Goal: Task Accomplishment & Management: Manage account settings

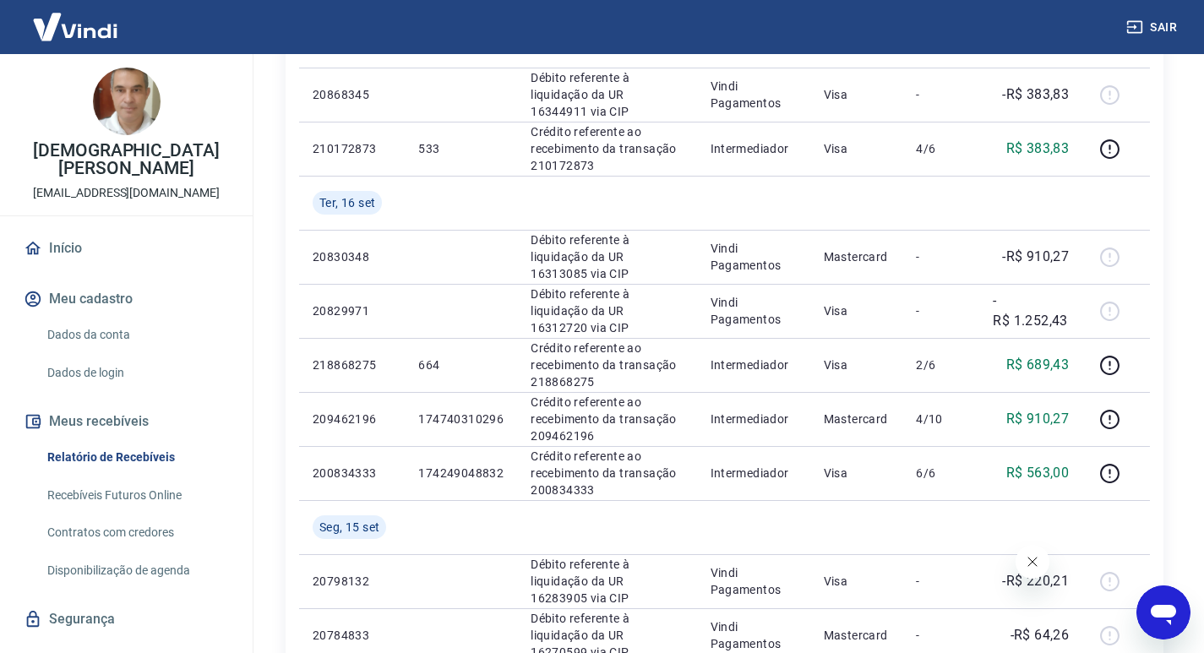
scroll to position [760, 0]
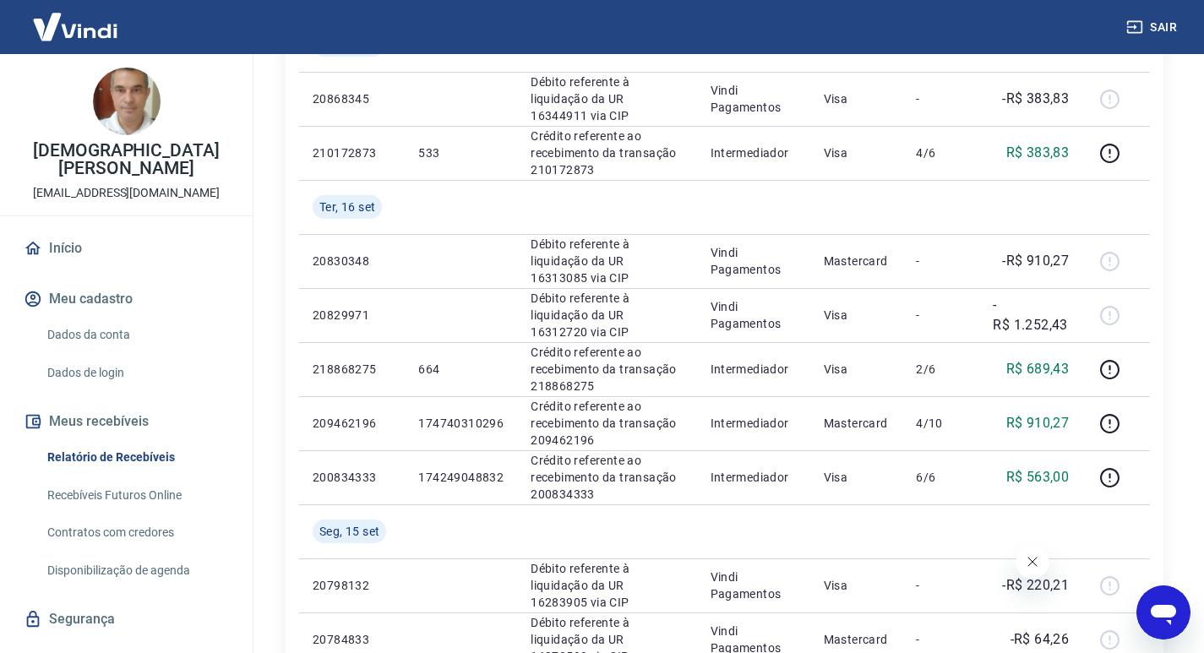
click at [1025, 555] on icon "Fechar mensagem da empresa" at bounding box center [1032, 562] width 14 height 14
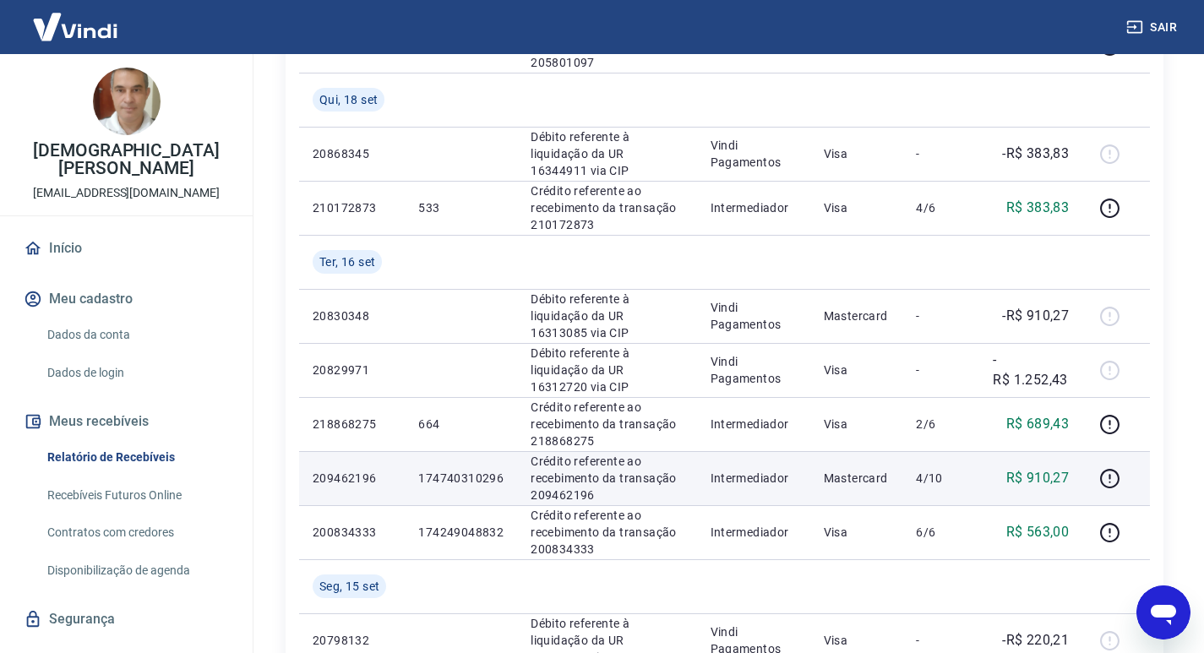
scroll to position [676, 0]
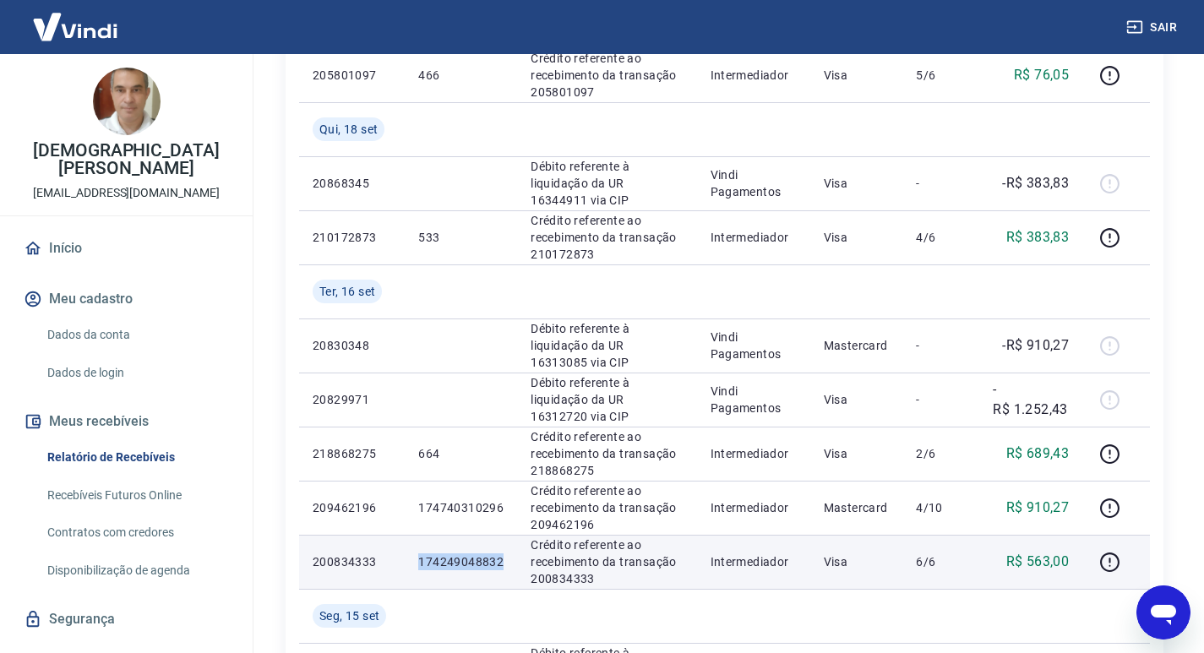
drag, startPoint x: 417, startPoint y: 563, endPoint x: 505, endPoint y: 562, distance: 87.9
click at [505, 562] on td "174249048832" at bounding box center [461, 562] width 112 height 54
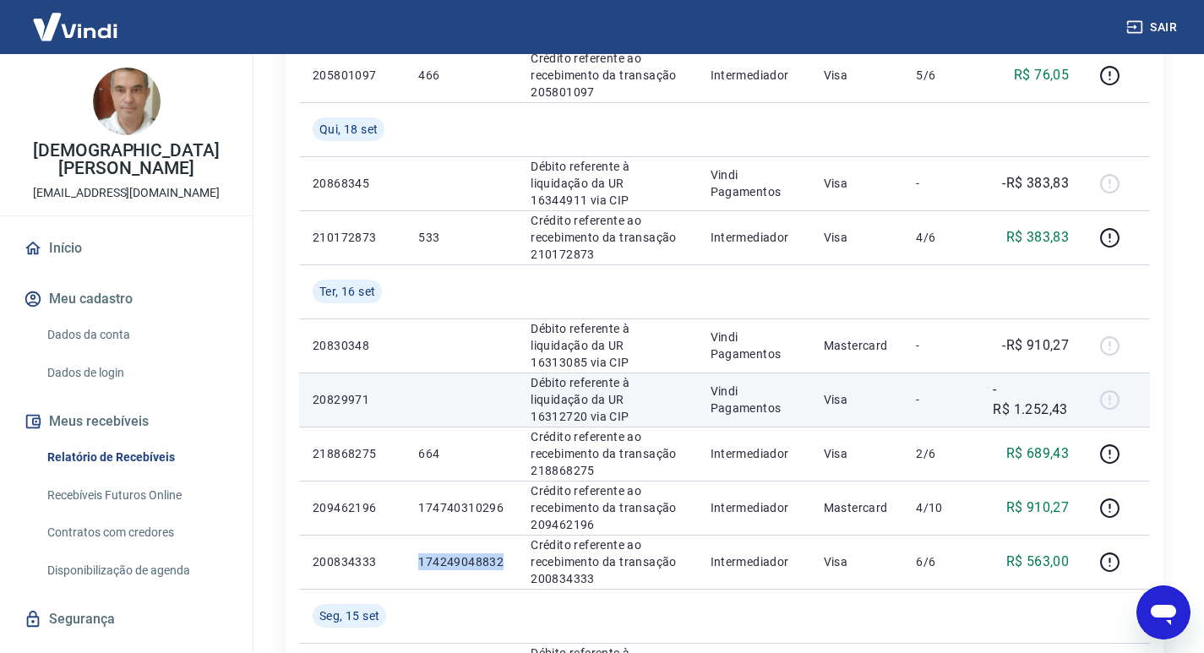
copy p "174249048832"
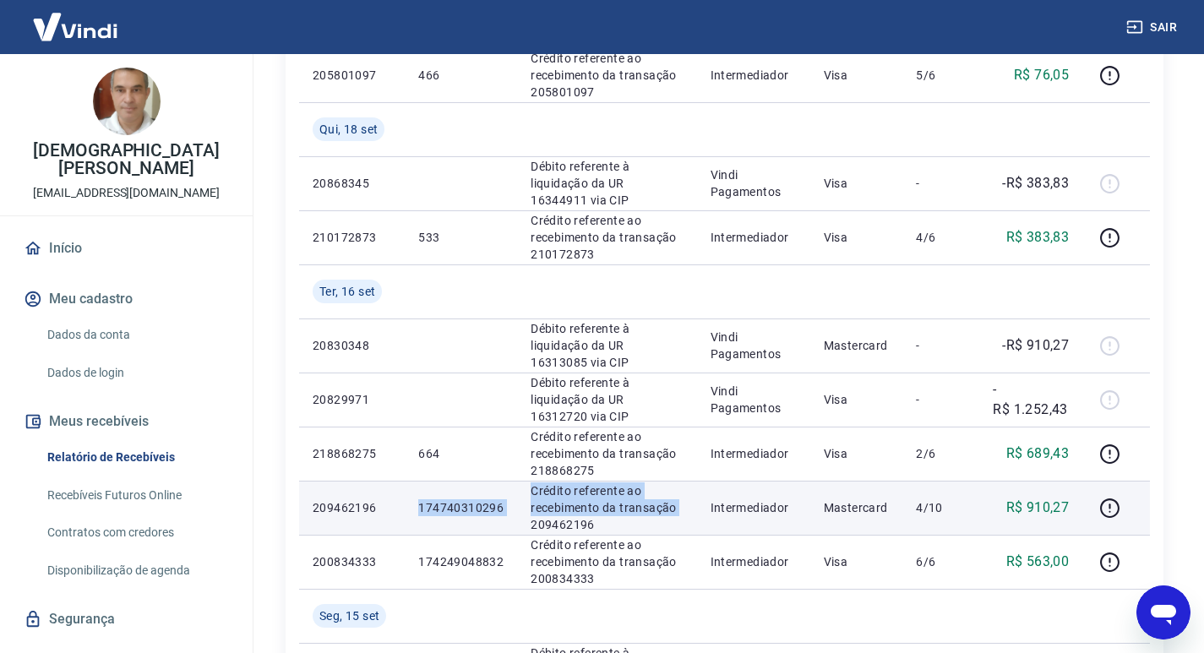
drag, startPoint x: 417, startPoint y: 508, endPoint x: 519, endPoint y: 519, distance: 102.8
click at [520, 523] on tr "209462196 174740310296 Crédito referente ao recebimento da transação 209462196 …" at bounding box center [724, 508] width 851 height 54
click at [418, 505] on td "174740310296" at bounding box center [461, 508] width 112 height 54
drag, startPoint x: 418, startPoint y: 504, endPoint x: 486, endPoint y: 513, distance: 68.1
click at [486, 513] on td "174740310296" at bounding box center [461, 508] width 112 height 54
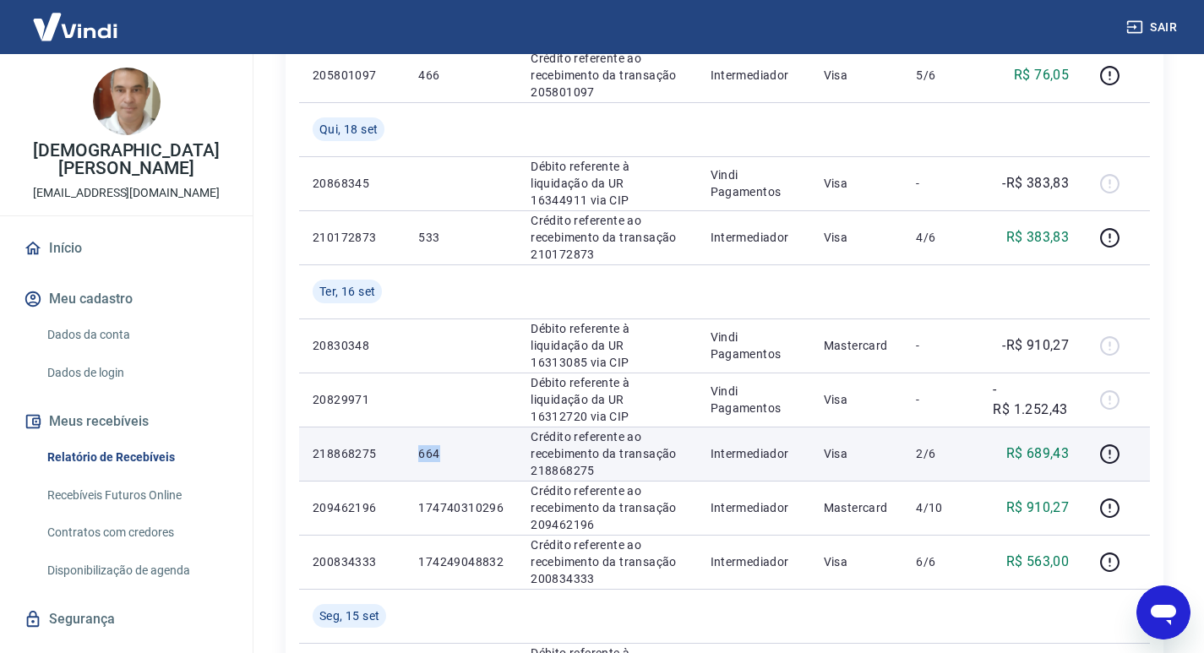
drag, startPoint x: 406, startPoint y: 454, endPoint x: 480, endPoint y: 466, distance: 74.6
click at [480, 466] on td "664" at bounding box center [461, 454] width 112 height 54
copy p "664"
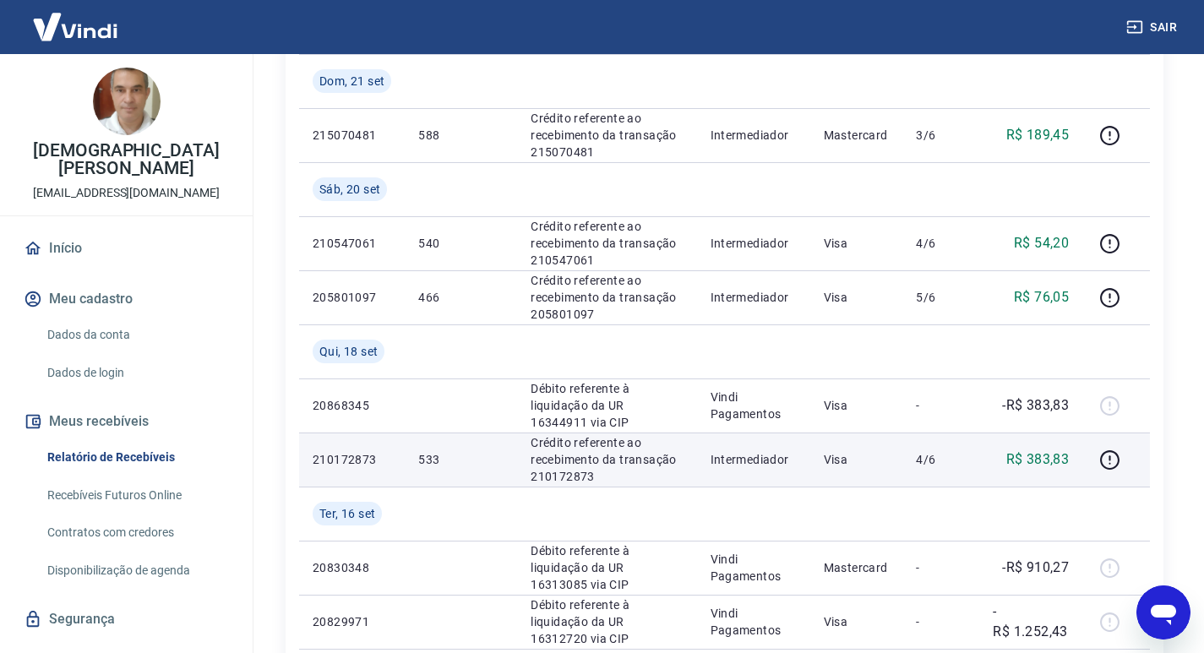
scroll to position [422, 0]
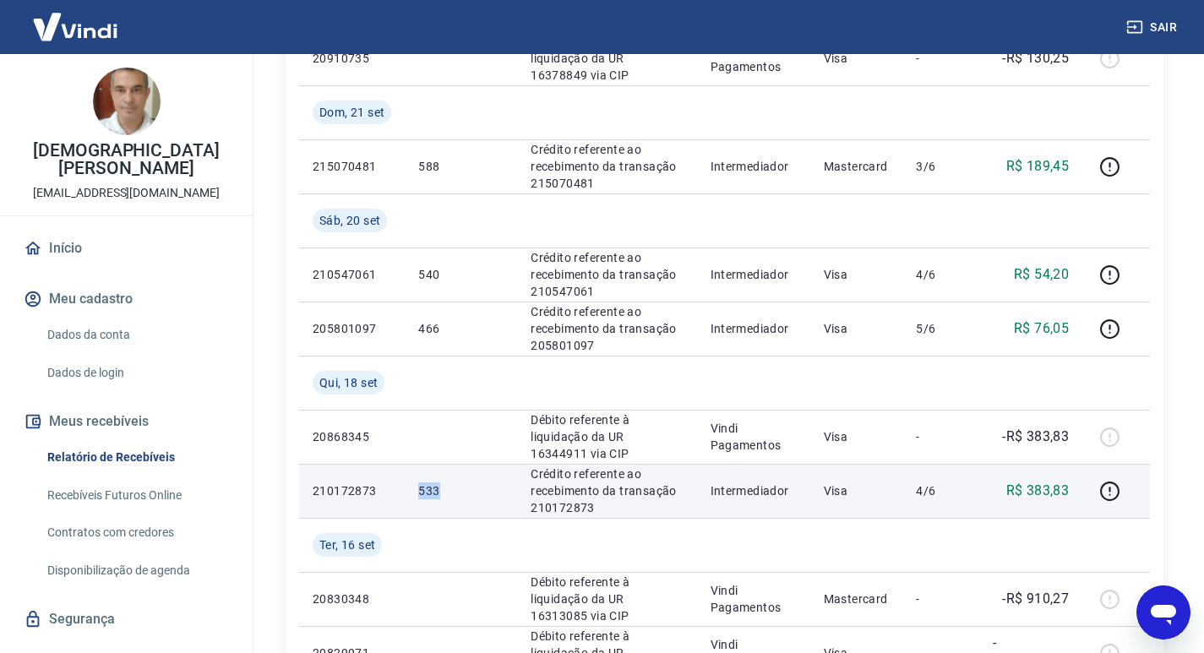
drag, startPoint x: 410, startPoint y: 492, endPoint x: 466, endPoint y: 498, distance: 56.8
click at [466, 498] on td "533" at bounding box center [461, 491] width 112 height 54
copy p "533"
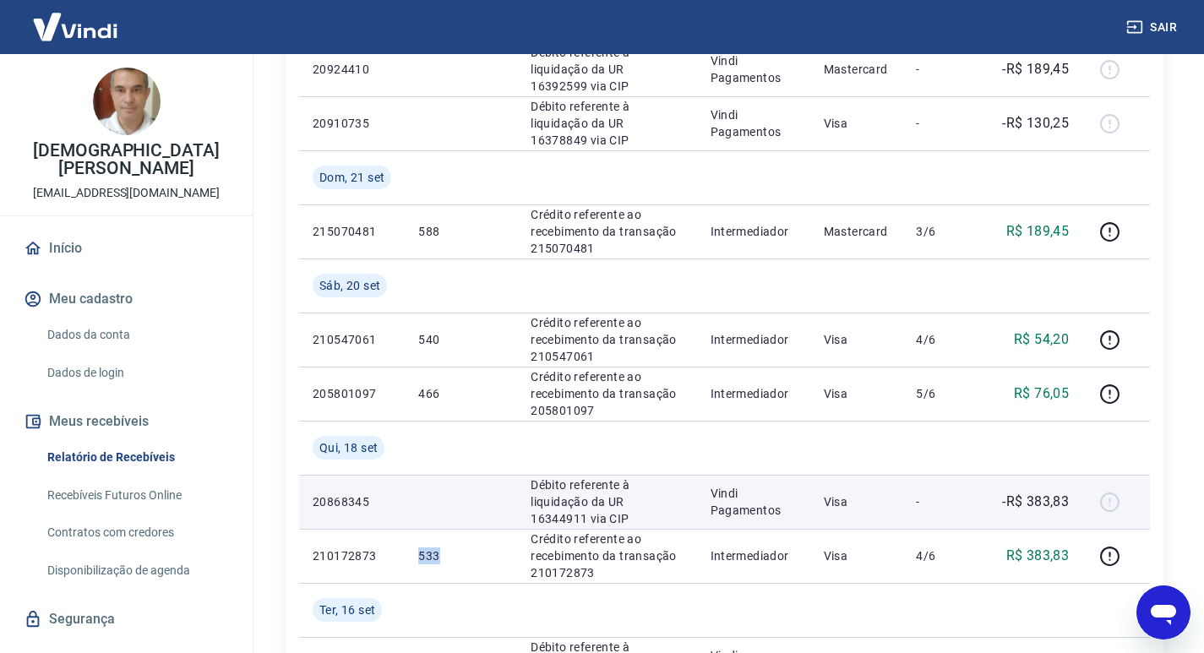
scroll to position [338, 0]
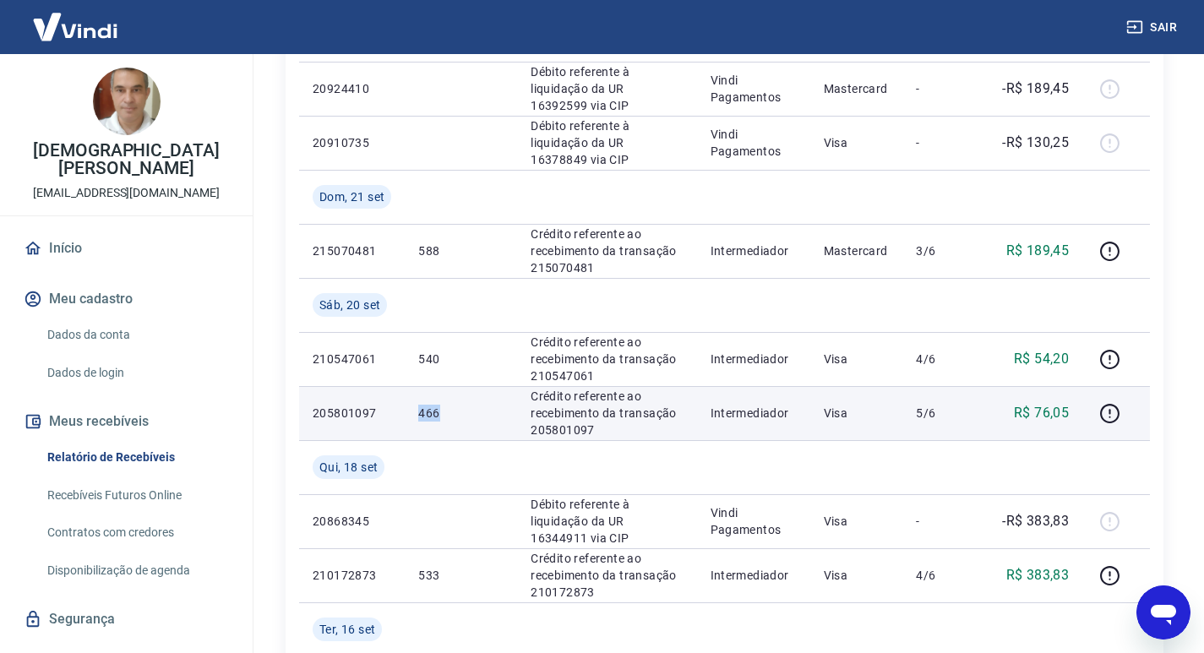
drag, startPoint x: 415, startPoint y: 410, endPoint x: 480, endPoint y: 411, distance: 65.1
click at [480, 411] on td "466" at bounding box center [461, 413] width 112 height 54
click at [480, 411] on p "466" at bounding box center [460, 413] width 85 height 17
drag, startPoint x: 403, startPoint y: 411, endPoint x: 509, endPoint y: 411, distance: 106.4
click at [509, 411] on tr "205801097 466 Crédito referente ao recebimento da transação 205801097 Intermedi…" at bounding box center [724, 413] width 851 height 54
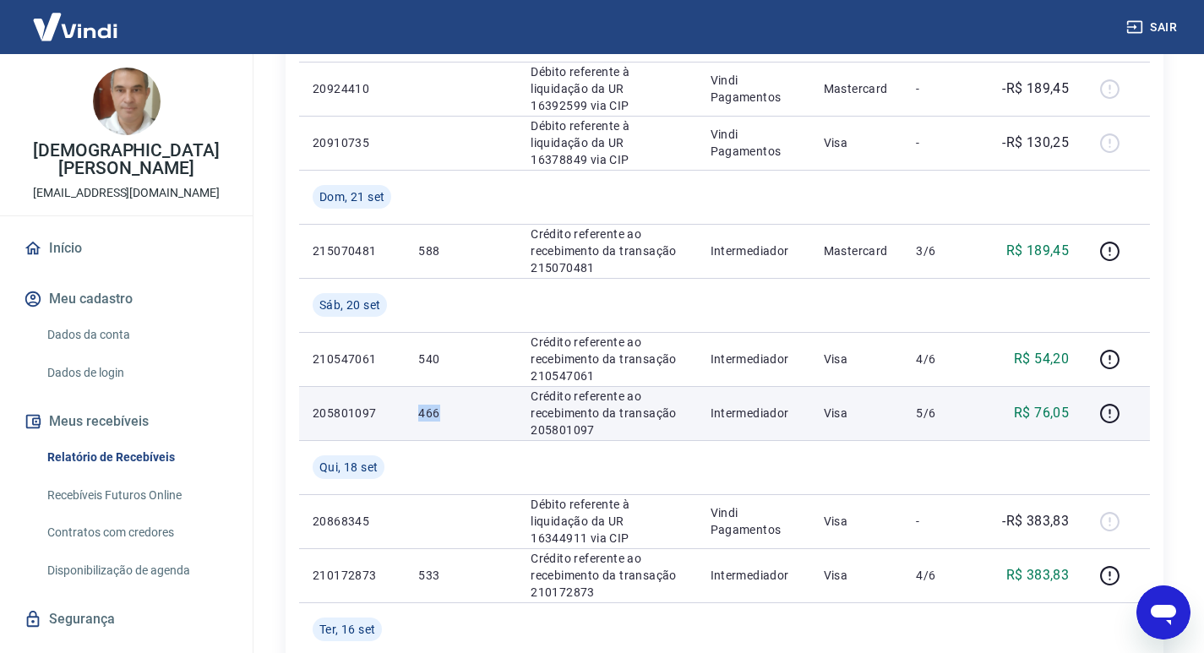
copy tr "466"
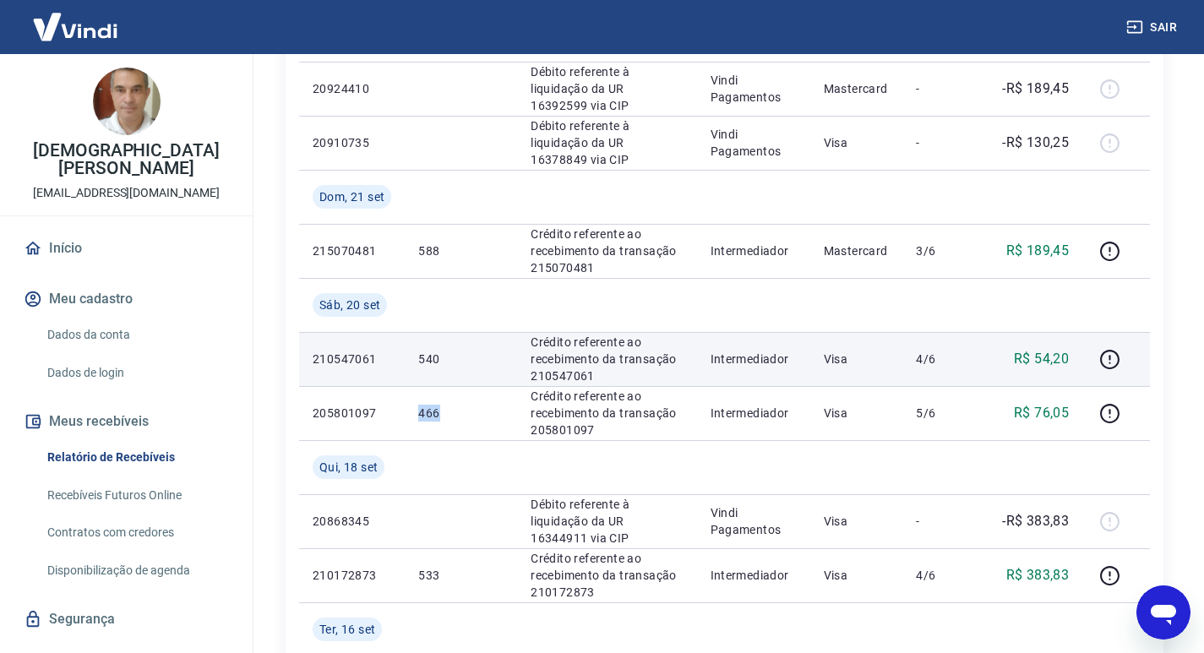
scroll to position [253, 0]
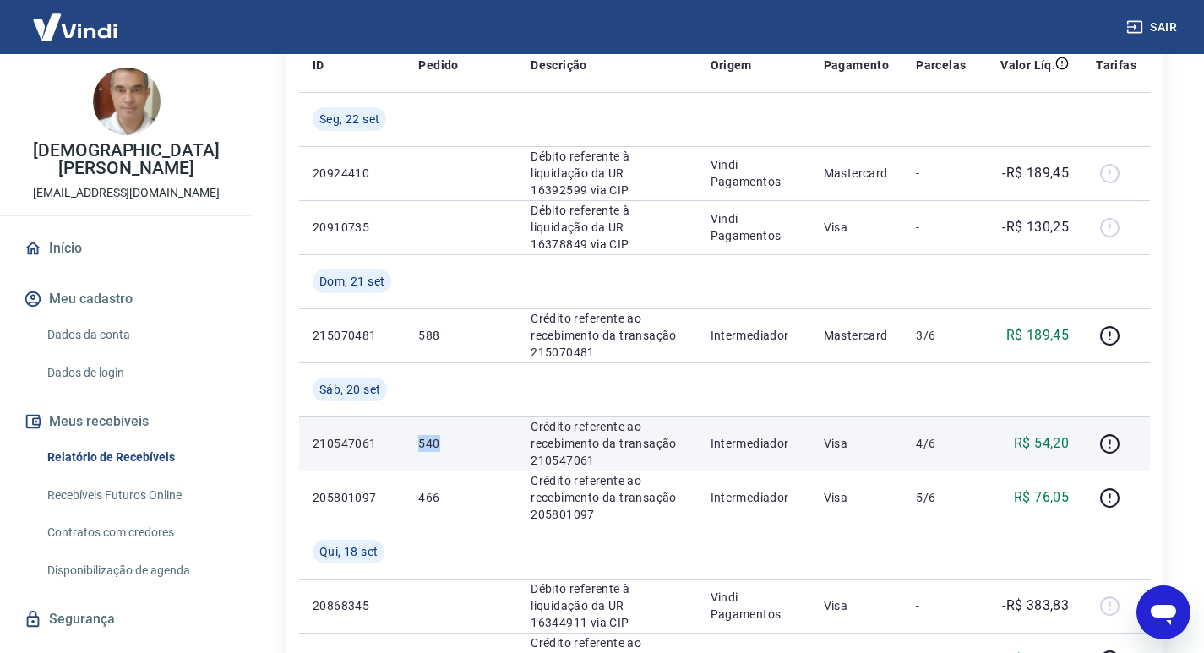
drag, startPoint x: 405, startPoint y: 444, endPoint x: 445, endPoint y: 450, distance: 41.0
click at [445, 450] on tr "210547061 540 Crédito referente ao recebimento da transação 210547061 Intermedi…" at bounding box center [724, 443] width 851 height 54
copy tr "540"
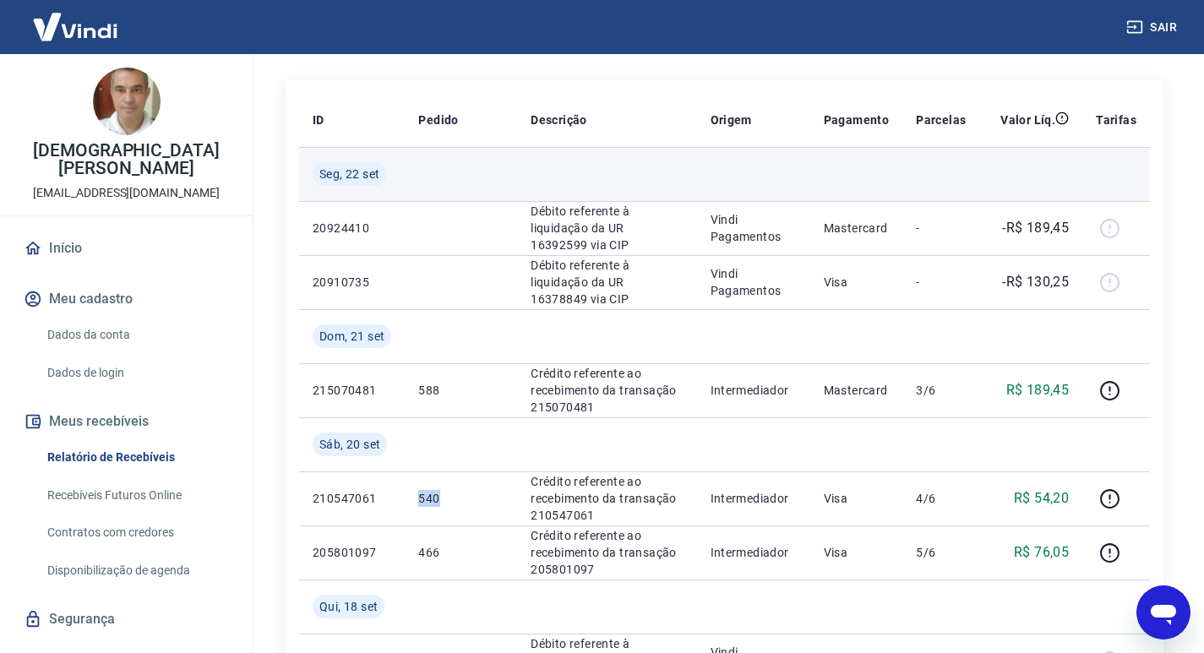
scroll to position [169, 0]
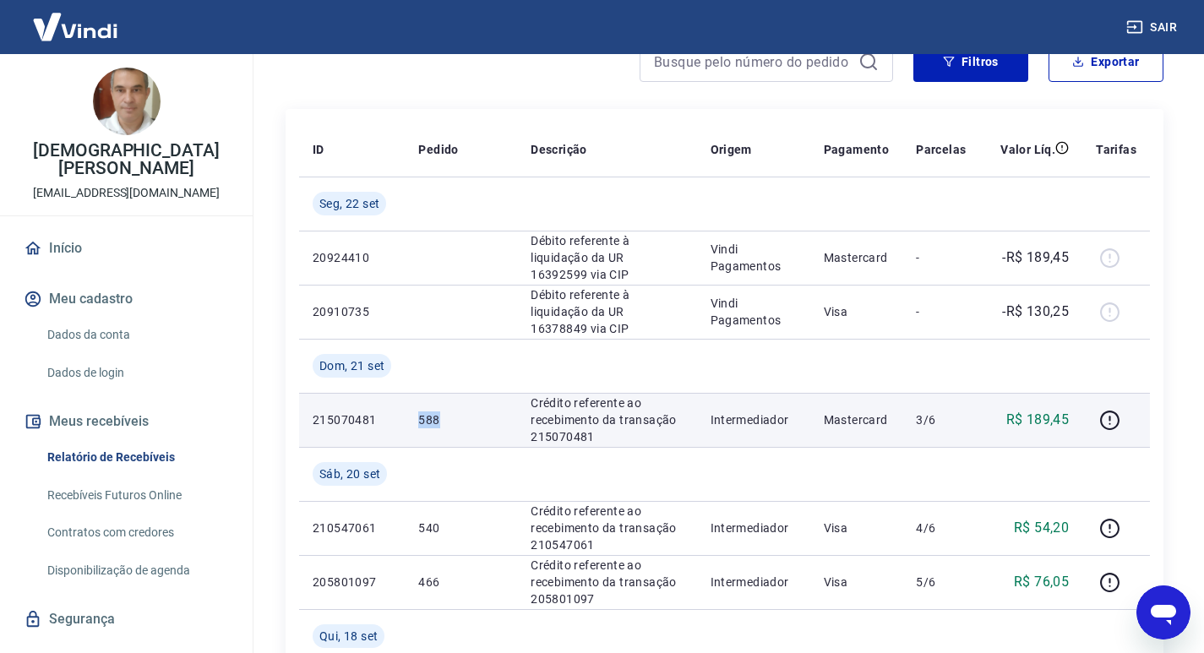
drag, startPoint x: 416, startPoint y: 416, endPoint x: 444, endPoint y: 425, distance: 29.4
click at [444, 425] on td "588" at bounding box center [461, 420] width 112 height 54
copy p "588"
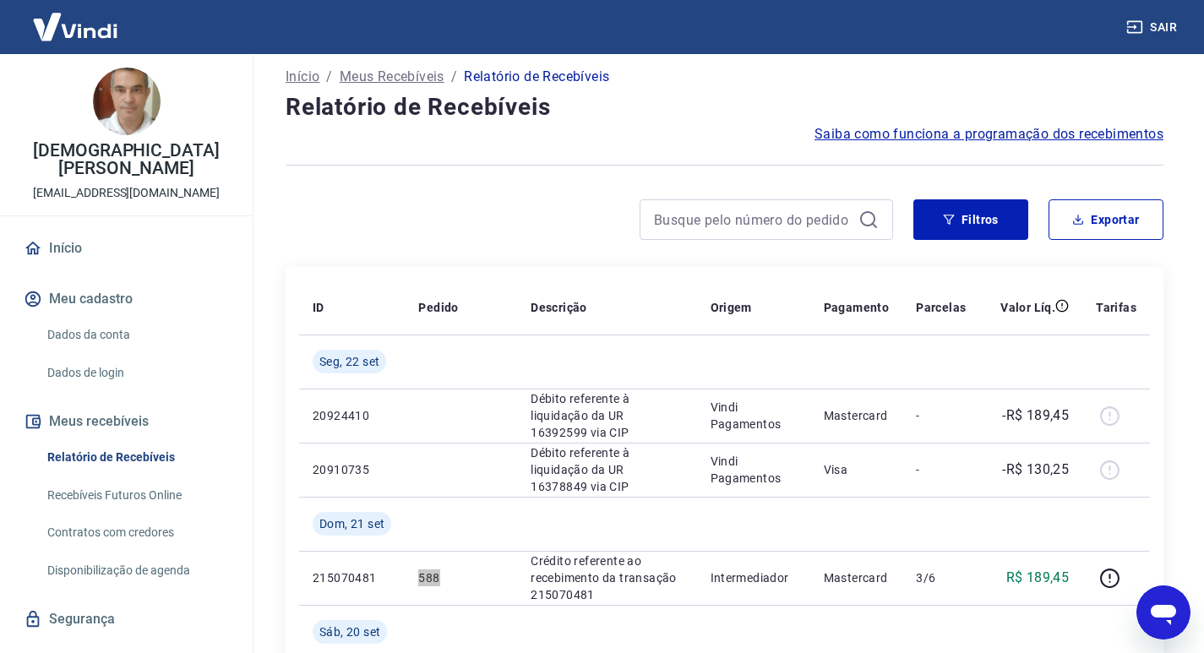
scroll to position [0, 0]
